Goal: Information Seeking & Learning: Compare options

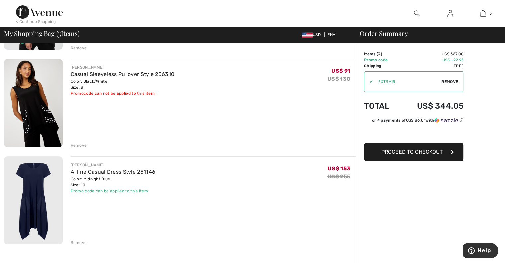
scroll to position [137, 0]
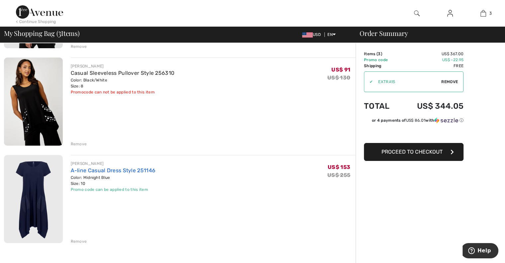
click at [139, 170] on link "A-line Casual Dress Style 251146" at bounding box center [113, 170] width 85 height 6
click at [107, 72] on link "Casual Sleeveless Pullover Style 256310" at bounding box center [123, 73] width 104 height 6
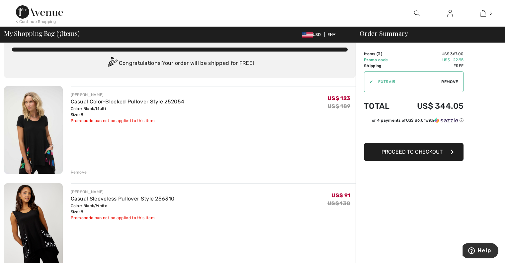
scroll to position [10, 0]
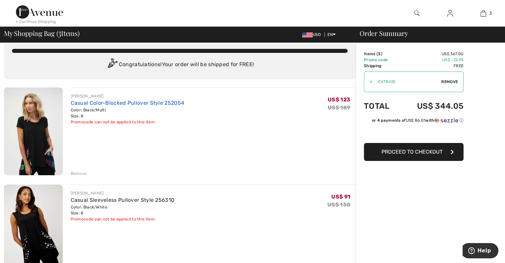
click at [154, 103] on link "Casual Color-Blocked Pullover Style 252054" at bounding box center [128, 103] width 114 height 6
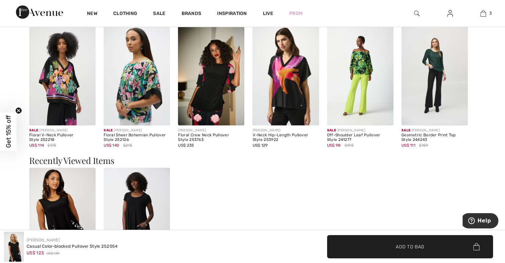
scroll to position [822, 0]
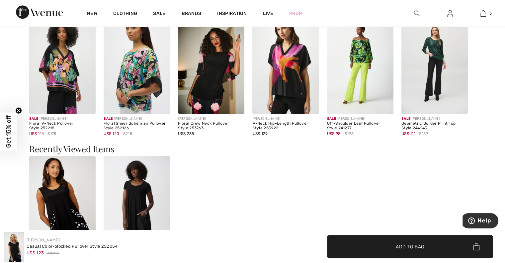
click at [440, 71] on img at bounding box center [435, 64] width 66 height 100
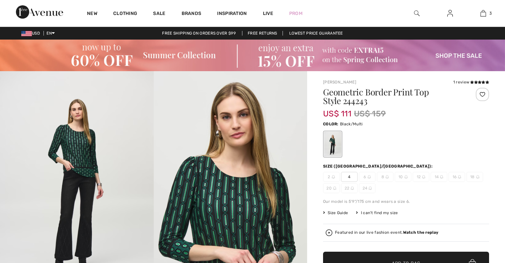
checkbox input "true"
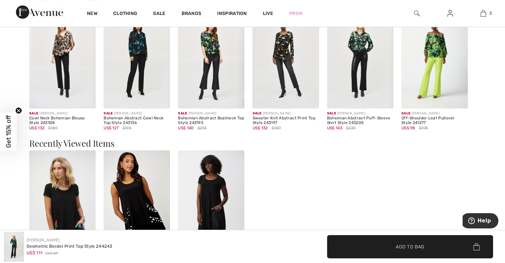
scroll to position [777, 0]
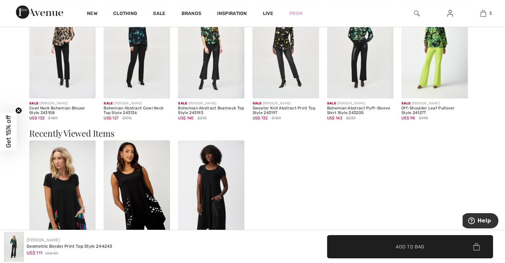
click at [49, 86] on img at bounding box center [62, 49] width 66 height 100
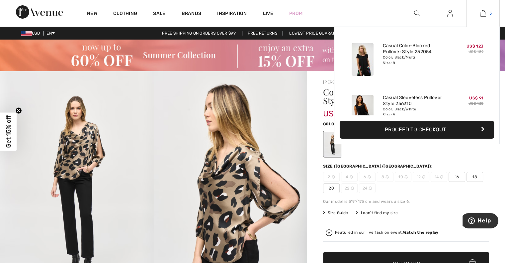
click at [486, 12] on link "3" at bounding box center [483, 13] width 33 height 8
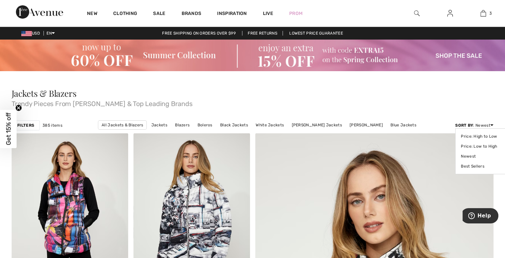
click at [486, 125] on div "Sort By : Newest Price: High to Low Price: Low to High Newest Best Sellers" at bounding box center [474, 125] width 38 height 6
click at [474, 145] on link "Price: Low to High" at bounding box center [482, 146] width 42 height 10
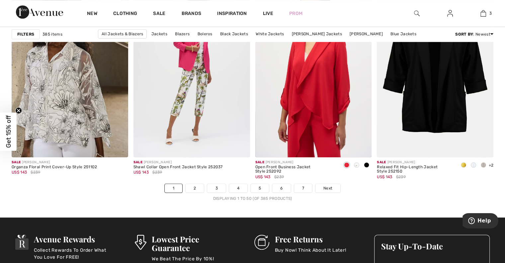
scroll to position [3114, 0]
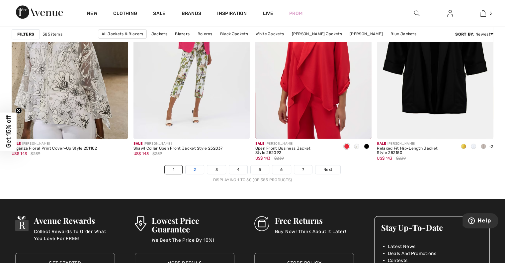
click at [197, 168] on link "2" at bounding box center [195, 169] width 18 height 9
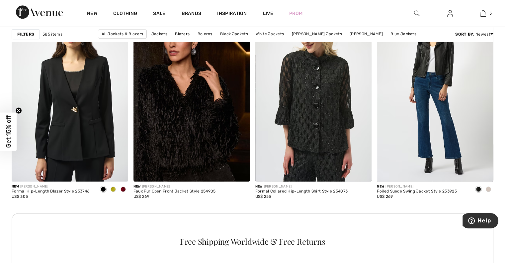
scroll to position [749, 0]
